Goal: Task Accomplishment & Management: Use online tool/utility

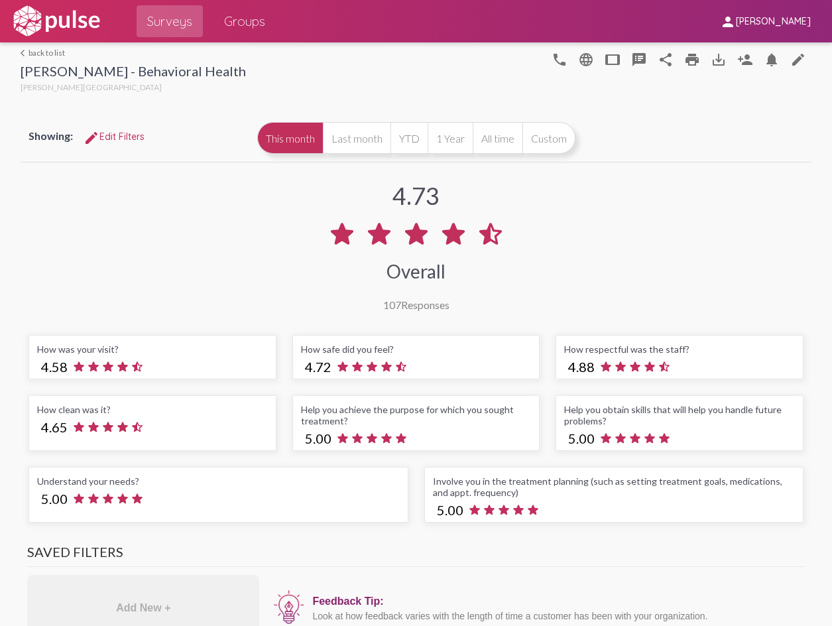
scroll to position [-1, 0]
